Goal: Answer question/provide support: Share knowledge or assist other users

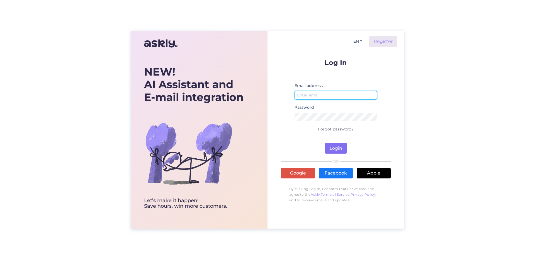
type input "[EMAIL_ADDRESS][DOMAIN_NAME]"
click at [334, 145] on button "Login" at bounding box center [336, 148] width 22 height 11
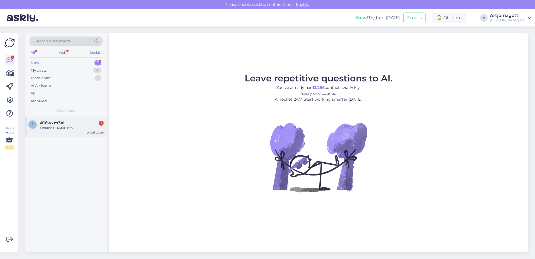
click at [84, 125] on div "#16wxm3ai 1" at bounding box center [71, 122] width 63 height 5
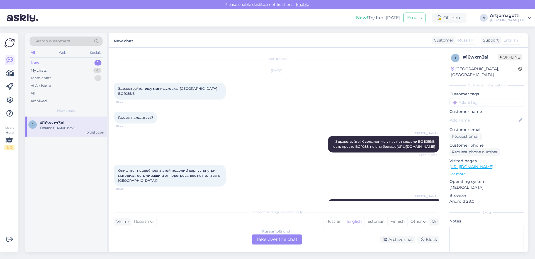
scroll to position [260, 0]
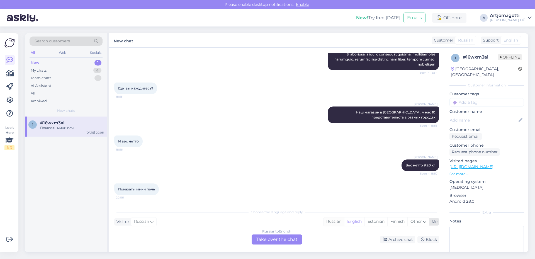
click at [327, 220] on div "Russian" at bounding box center [333, 221] width 21 height 8
click at [283, 240] on div "Russian to Russian Take over the chat" at bounding box center [276, 239] width 50 height 10
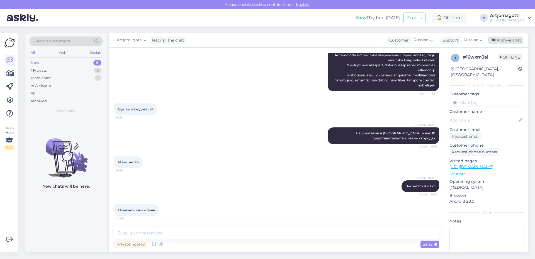
click at [499, 41] on div "Archive chat" at bounding box center [505, 40] width 35 height 8
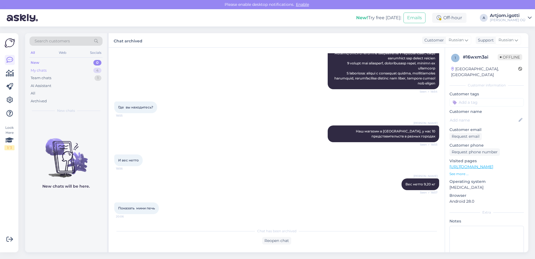
click at [68, 72] on div "My chats 4" at bounding box center [66, 71] width 73 height 8
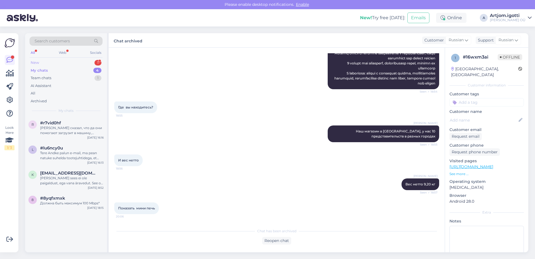
click at [70, 61] on div "New 1" at bounding box center [66, 63] width 73 height 8
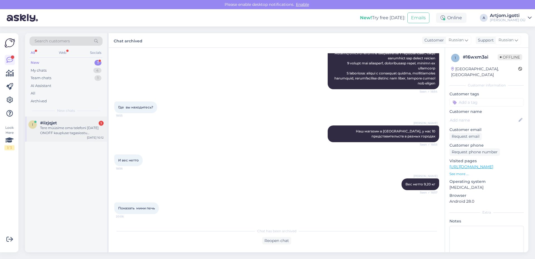
click at [58, 134] on div "Tere müüsime oma telefoni [DATE] ONOFF kaupluse tagasiostu terminalis [GEOGRAPH…" at bounding box center [71, 130] width 63 height 10
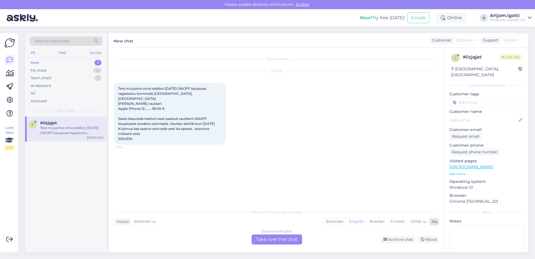
click at [340, 221] on div "Estonian" at bounding box center [334, 221] width 23 height 8
click at [278, 239] on div "Estonian to Estonian Take over the chat" at bounding box center [276, 239] width 50 height 10
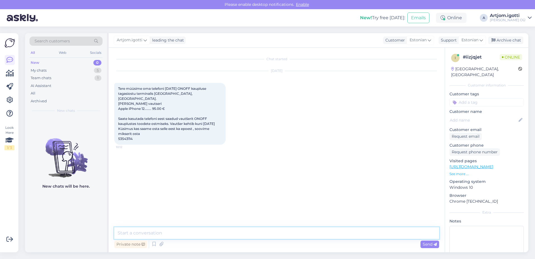
click at [209, 227] on textarea at bounding box center [276, 233] width 325 height 12
type textarea "Tere Kahjuks e-poes seda kasutada ei saa."
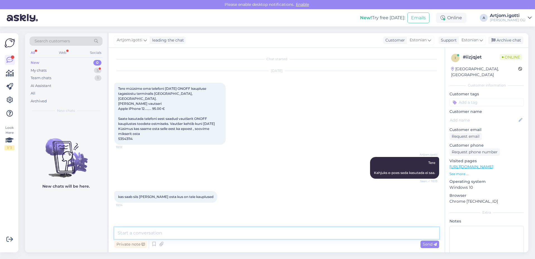
click at [161, 234] on textarea at bounding box center [276, 233] width 325 height 12
drag, startPoint x: 133, startPoint y: 192, endPoint x: 163, endPoint y: 193, distance: 30.1
click at [163, 194] on span "kas saab siis [PERSON_NAME] osta kus on teie kauplused" at bounding box center [165, 196] width 95 height 4
click at [162, 230] on textarea at bounding box center [276, 233] width 325 height 12
paste textarea "[URL][DOMAIN_NAME]"
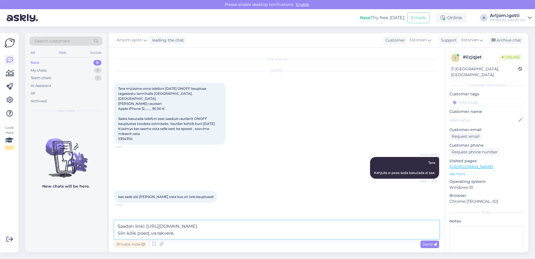
click at [151, 234] on textarea "Saadan linki: [URL][DOMAIN_NAME] Siin kõik poed, va rakvere." at bounding box center [276, 229] width 325 height 18
click at [150, 232] on textarea "Saadan linki: [URL][DOMAIN_NAME] Siin kõik poed, va rakvere." at bounding box center [276, 229] width 325 height 18
type textarea "Saadan linki: [URL][DOMAIN_NAME] Siin kõik poed va rakvere."
click at [173, 239] on div "Private note Send" at bounding box center [276, 244] width 325 height 11
click at [183, 236] on textarea "Saadan linki: [URL][DOMAIN_NAME] Siin kõik poed va rakvere." at bounding box center [276, 229] width 325 height 18
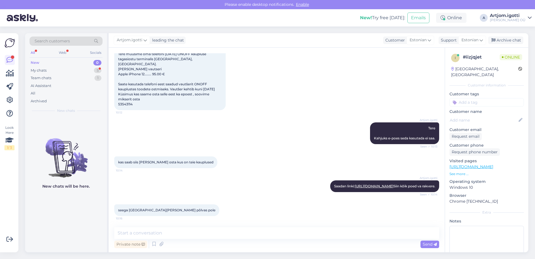
scroll to position [58, 0]
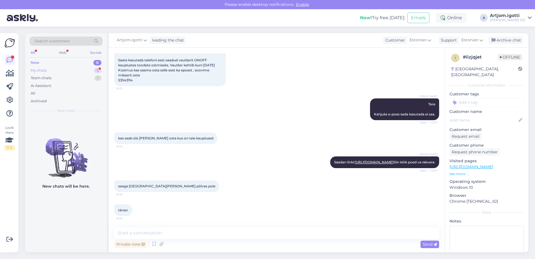
click at [37, 70] on div "My chats" at bounding box center [39, 71] width 16 height 6
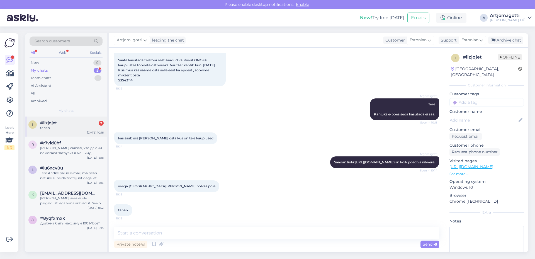
click at [77, 122] on div "#iizjqjet 2" at bounding box center [71, 122] width 63 height 5
click at [502, 39] on div "Archive chat" at bounding box center [505, 40] width 35 height 8
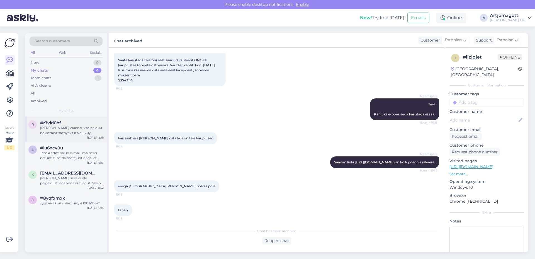
click at [49, 134] on div "[PERSON_NAME] сказал, что да они помогают загрузит в машину, главное чтобы это …" at bounding box center [71, 130] width 63 height 10
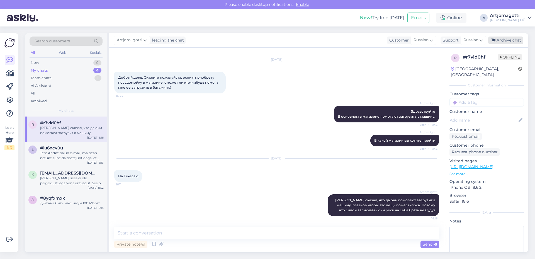
click at [511, 39] on div "Archive chat" at bounding box center [505, 40] width 35 height 8
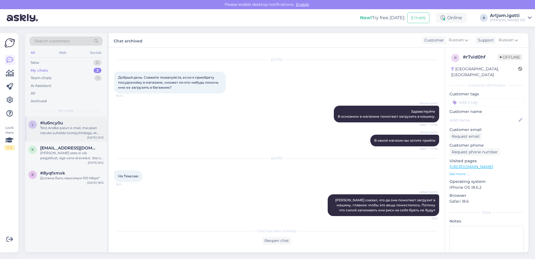
click at [57, 133] on div "Tere Andke palun e-mail, ma pean natuke suhelda tootejuhtidega, et küsida, kas …" at bounding box center [71, 130] width 63 height 10
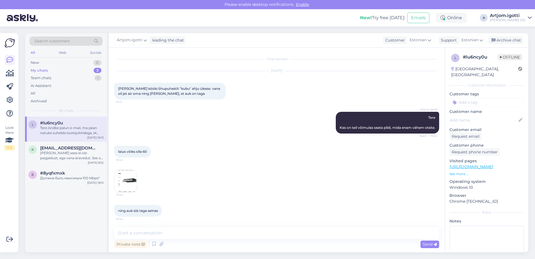
scroll to position [169, 0]
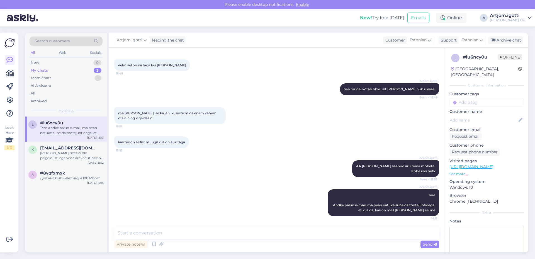
click at [504, 45] on div "Artjom.[PERSON_NAME] leading the chat Customer Estonian Support Estonian Archiv…" at bounding box center [318, 40] width 419 height 14
click at [503, 40] on div "Archive chat" at bounding box center [505, 40] width 35 height 8
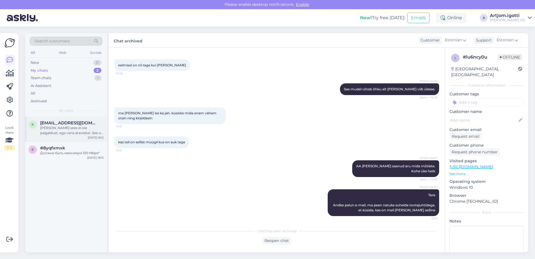
click at [65, 131] on div "[PERSON_NAME] sees ei ole paigaldust, ega vana äravedut. See on kõik eraldi tee…" at bounding box center [71, 130] width 63 height 10
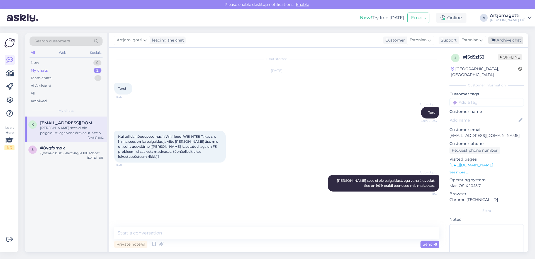
click at [511, 39] on div "Archive chat" at bounding box center [505, 40] width 35 height 8
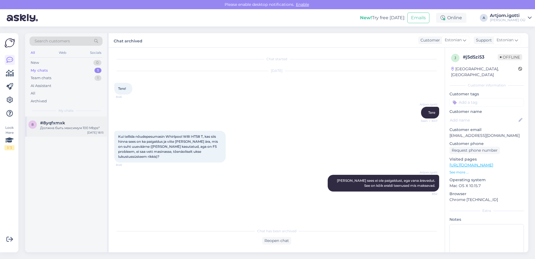
click at [45, 124] on span "#8yqfxmxk" at bounding box center [52, 122] width 25 height 5
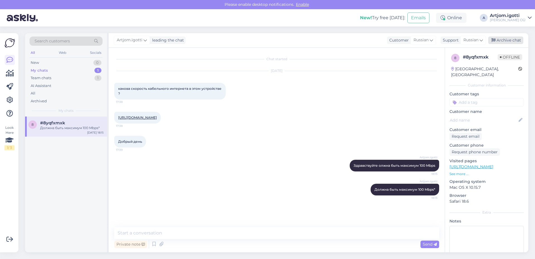
click at [503, 40] on div "Archive chat" at bounding box center [505, 40] width 35 height 8
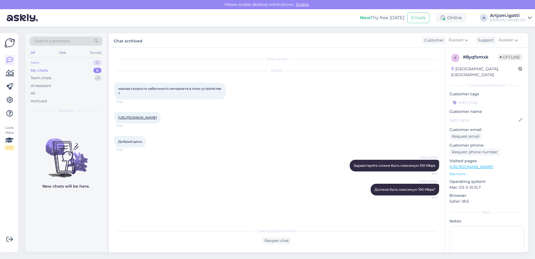
click at [67, 62] on div "New 0" at bounding box center [66, 63] width 73 height 8
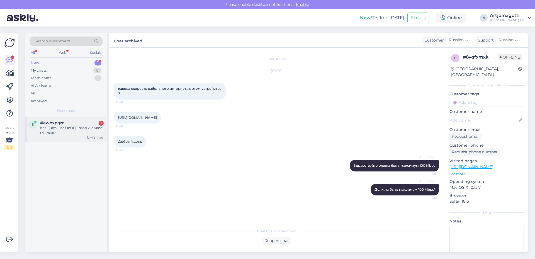
click at [78, 129] on div "Kas T1 keskuse OnOFFi saab viia vana triikraua?" at bounding box center [71, 130] width 63 height 10
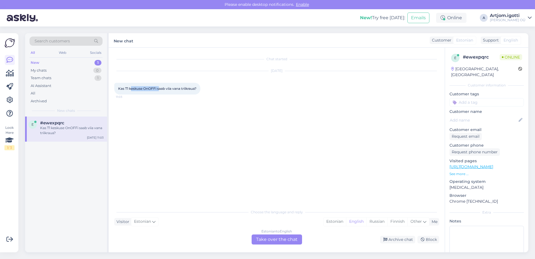
drag, startPoint x: 132, startPoint y: 89, endPoint x: 159, endPoint y: 88, distance: 27.0
click at [159, 88] on span "Kas T1 keskuse OnOFFi saab viia vana triikraua?" at bounding box center [157, 88] width 78 height 4
click at [336, 222] on div "Estonian" at bounding box center [334, 221] width 23 height 8
click at [290, 239] on div "Estonian to Estonian Take over the chat" at bounding box center [276, 239] width 50 height 10
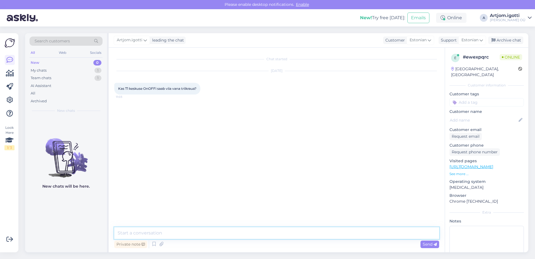
click at [222, 227] on textarea at bounding box center [276, 233] width 325 height 12
type textarea "Tere"
type textarea "T1 onoffi-i enam ei ole."
type textarea "Võite viia Sikupilli onoffi."
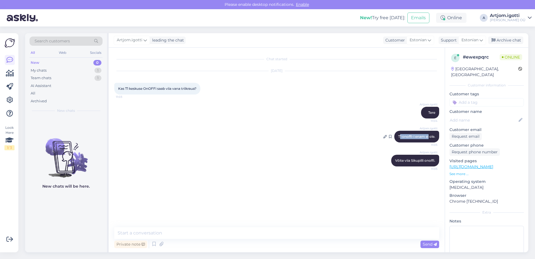
drag, startPoint x: 404, startPoint y: 140, endPoint x: 430, endPoint y: 138, distance: 26.5
click at [428, 138] on div "Artjom.igotti T1 onoffi-i enam ei ole. 11:05" at bounding box center [416, 137] width 45 height 12
click at [414, 164] on div "Artjom.igotti Võite viia Sikupilli onoffi. 11:05" at bounding box center [415, 161] width 48 height 12
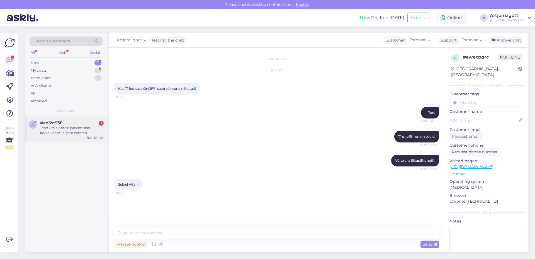
click at [65, 133] on div "Tere! Otsin omale jooksmiseks kõrvaklappe. oigem eelistan kõrvapealseid mitte s…" at bounding box center [71, 130] width 63 height 10
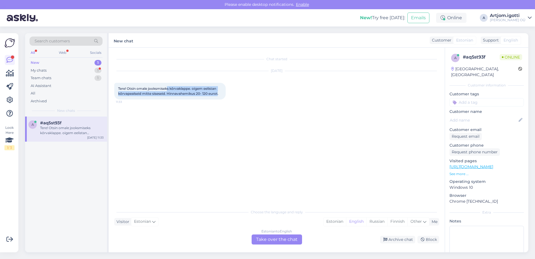
drag, startPoint x: 172, startPoint y: 87, endPoint x: 218, endPoint y: 94, distance: 46.5
click at [218, 94] on span "Tere! Otsin omale jooksmiseks kõrvaklappe. oigem eelistan kõrvapealseid mitte s…" at bounding box center [168, 90] width 100 height 9
click at [333, 222] on div "Estonian" at bounding box center [334, 221] width 23 height 8
drag, startPoint x: 176, startPoint y: 90, endPoint x: 172, endPoint y: 91, distance: 3.7
click at [176, 90] on span "Tere! Otsin omale jooksmiseks kõrvaklappe. oigem eelistan kõrvapealseid mitte s…" at bounding box center [168, 90] width 100 height 9
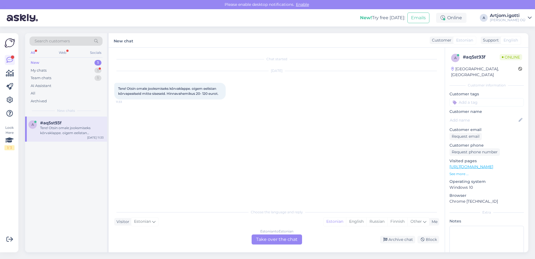
click at [162, 90] on span "Tere! Otsin omale jooksmiseks kõrvaklappe. oigem eelistan kõrvapealseid mitte s…" at bounding box center [168, 90] width 100 height 9
drag, startPoint x: 333, startPoint y: 221, endPoint x: 302, endPoint y: 232, distance: 32.9
click at [332, 221] on div "Estonian" at bounding box center [334, 221] width 23 height 8
drag, startPoint x: 283, startPoint y: 236, endPoint x: 256, endPoint y: 236, distance: 26.7
click at [282, 236] on div "Estonian to Estonian Take over the chat" at bounding box center [276, 239] width 50 height 10
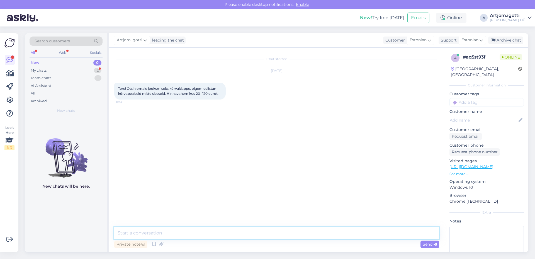
click at [168, 231] on textarea at bounding box center [276, 233] width 325 height 12
type textarea "[PERSON_NAME]"
paste textarea "[URL][DOMAIN_NAME]"
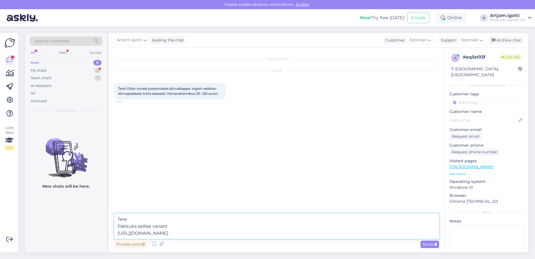
click at [178, 226] on textarea "Tere Pakkuks sellise variant [URL][DOMAIN_NAME]" at bounding box center [276, 225] width 325 height 25
type textarea "Tere Pakkuks sellise varianti. [URL][DOMAIN_NAME]"
click at [434, 245] on icon at bounding box center [434, 244] width 3 height 3
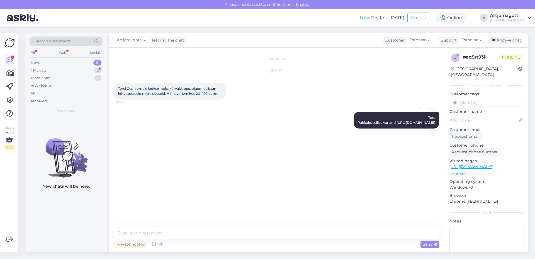
click at [66, 71] on div "My chats 2" at bounding box center [66, 71] width 73 height 8
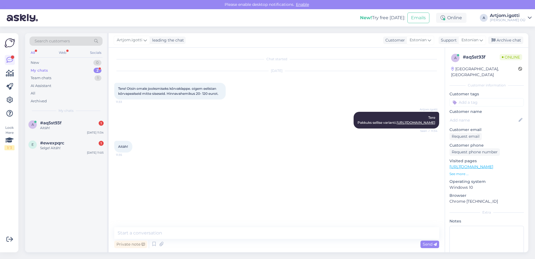
drag, startPoint x: 93, startPoint y: 121, endPoint x: 229, endPoint y: 149, distance: 138.9
click at [230, 149] on div "Chat started [DATE] Tere! Otsin omale jooksmiseks kõrvaklappe. oigem eelistan k…" at bounding box center [279, 137] width 330 height 169
click at [496, 41] on div "Archive chat" at bounding box center [505, 40] width 35 height 8
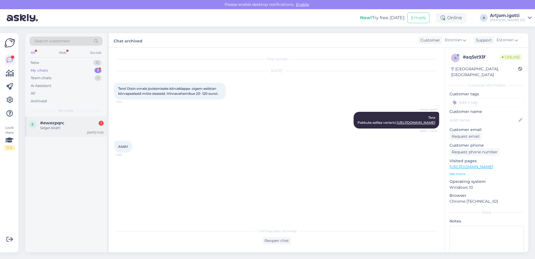
click at [70, 129] on div "Selge! Aitäh!" at bounding box center [71, 127] width 63 height 5
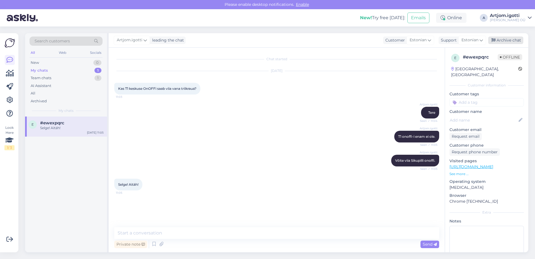
click at [501, 40] on div "Archive chat" at bounding box center [505, 40] width 35 height 8
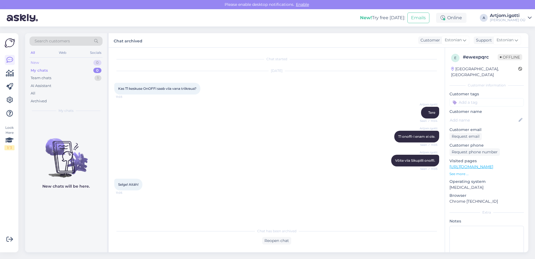
click at [57, 61] on div "New 0" at bounding box center [66, 63] width 73 height 8
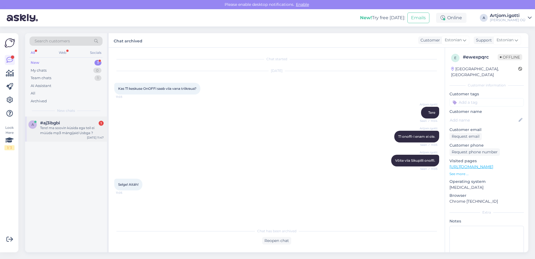
click at [80, 131] on div "Tere! ma soovin küsida ega teil ei müüda mp3 mängijaid Usbga ?" at bounding box center [71, 130] width 63 height 10
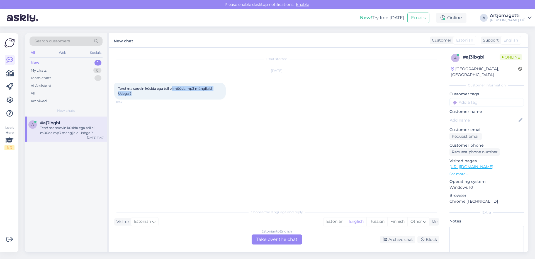
drag, startPoint x: 150, startPoint y: 91, endPoint x: 172, endPoint y: 87, distance: 22.4
click at [172, 87] on div "Tere! ma soovin küsida ega teil ei müüda mp3 mängijaid Usbga ? 11:47" at bounding box center [169, 91] width 111 height 17
drag, startPoint x: 156, startPoint y: 89, endPoint x: 187, endPoint y: 89, distance: 31.2
click at [187, 89] on span "Tere! ma soovin küsida ega teil ei müüda mp3 mängijaid Usbga ?" at bounding box center [165, 90] width 94 height 9
drag, startPoint x: 203, startPoint y: 90, endPoint x: 208, endPoint y: 90, distance: 5.3
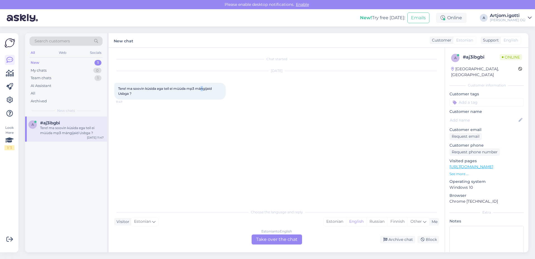
click at [205, 89] on span "Tere! ma soovin küsida ega teil ei müüda mp3 mängijaid Usbga ?" at bounding box center [165, 90] width 94 height 9
click at [332, 220] on div "Estonian" at bounding box center [334, 221] width 23 height 8
click at [271, 238] on div "Estonian to Estonian Take over the chat" at bounding box center [276, 239] width 50 height 10
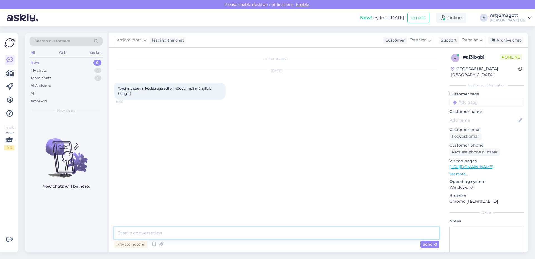
click at [172, 236] on textarea at bounding box center [276, 233] width 325 height 12
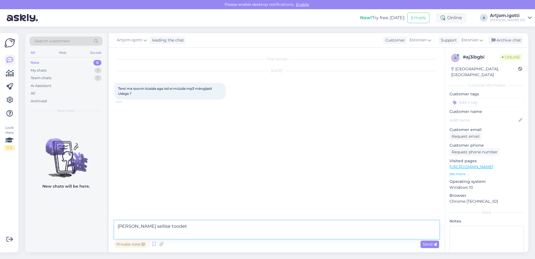
click at [176, 234] on textarea "[PERSON_NAME] sellise toodet" at bounding box center [276, 229] width 325 height 18
type textarea "[PERSON_NAME] sellised toodet meil müügis ei ole."
